Goal: Task Accomplishment & Management: Manage account settings

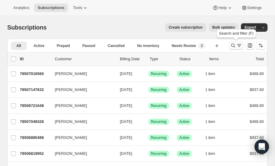
click at [234, 45] on icon "Search and filter results" at bounding box center [233, 45] width 6 height 6
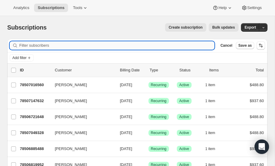
click at [61, 47] on input "Filter subscribers" at bounding box center [116, 45] width 195 height 8
type input "[PERSON_NAME]"
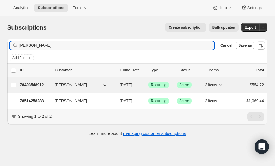
click at [32, 83] on p "78493548912" at bounding box center [35, 85] width 30 height 6
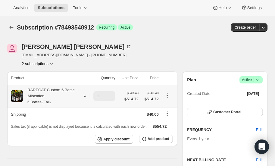
click at [85, 95] on icon at bounding box center [85, 96] width 6 height 6
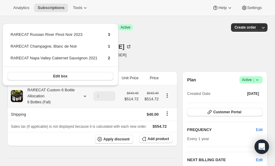
click at [85, 95] on icon at bounding box center [85, 96] width 6 height 6
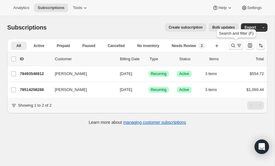
click at [232, 45] on icon "Search and filter results" at bounding box center [233, 45] width 6 height 6
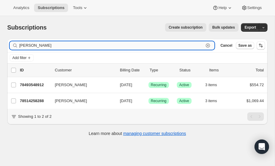
click at [61, 45] on input "[PERSON_NAME]" at bounding box center [111, 45] width 184 height 8
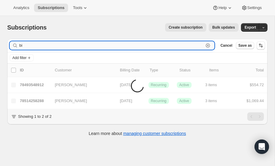
type input "b"
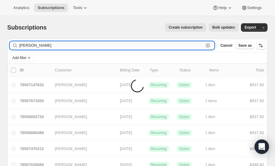
type input "[PERSON_NAME]"
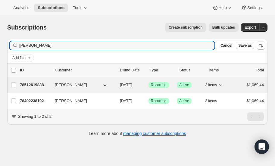
click at [32, 83] on p "78512619888" at bounding box center [35, 85] width 30 height 6
